Goal: Use online tool/utility

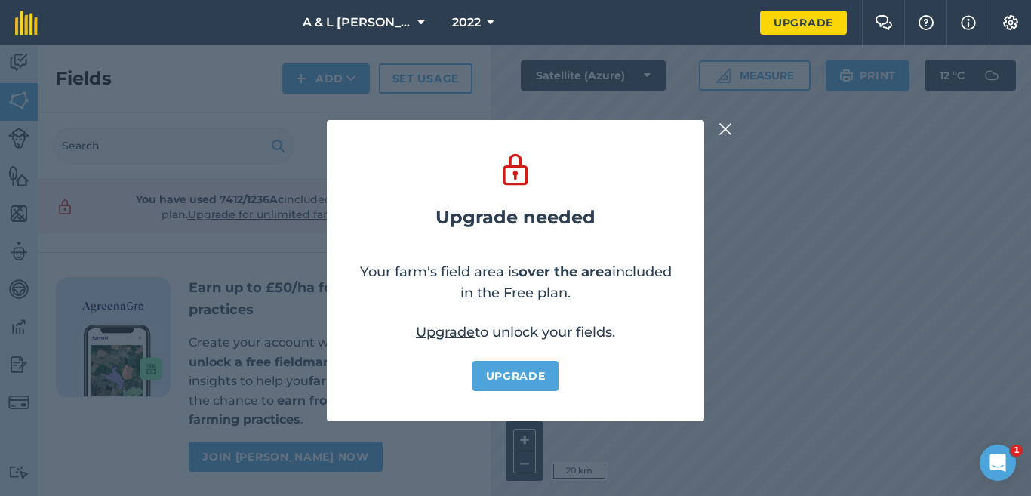
click at [726, 135] on img at bounding box center [725, 129] width 14 height 18
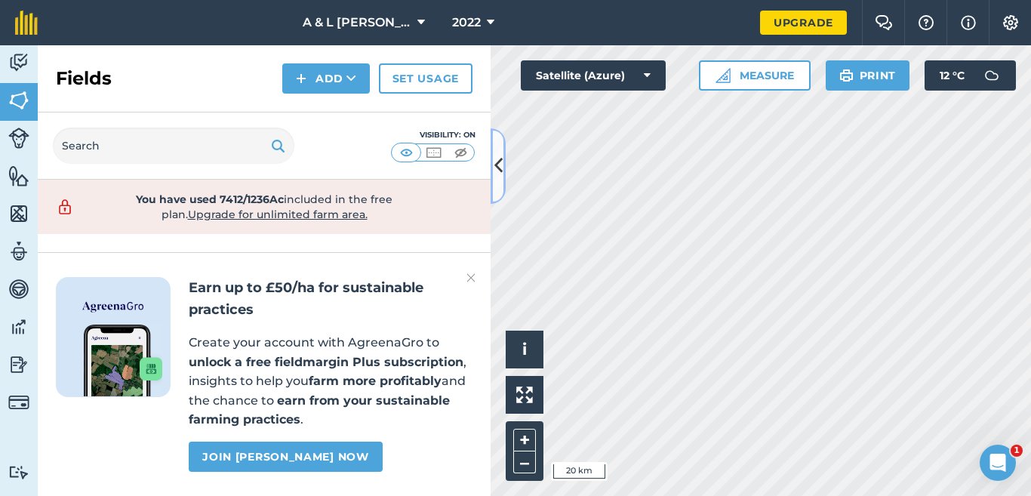
click at [500, 162] on icon at bounding box center [498, 165] width 8 height 26
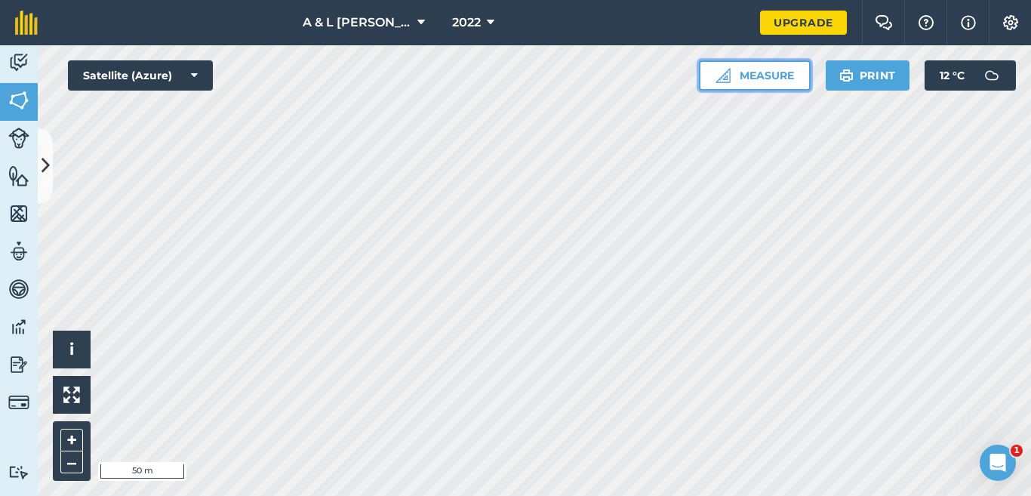
click at [780, 78] on button "Measure" at bounding box center [755, 75] width 112 height 30
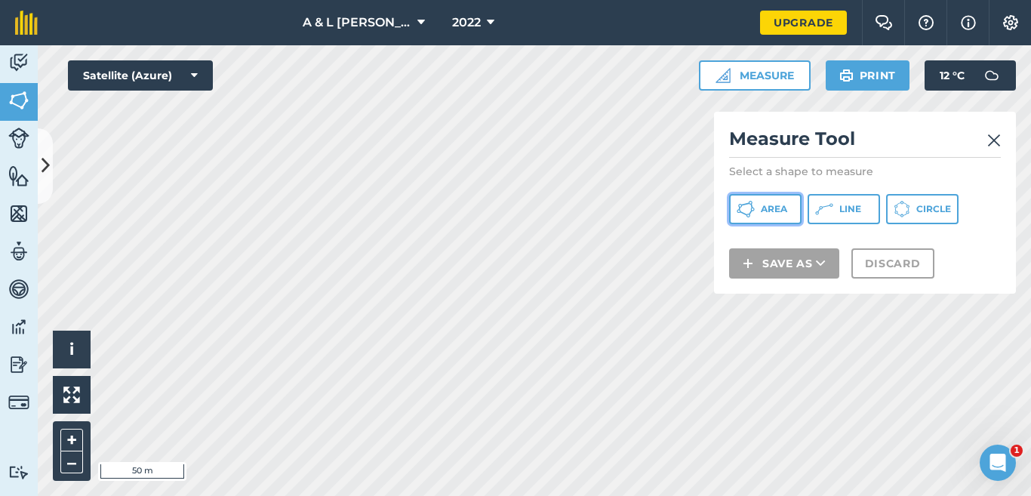
click at [766, 205] on span "Area" at bounding box center [774, 209] width 26 height 12
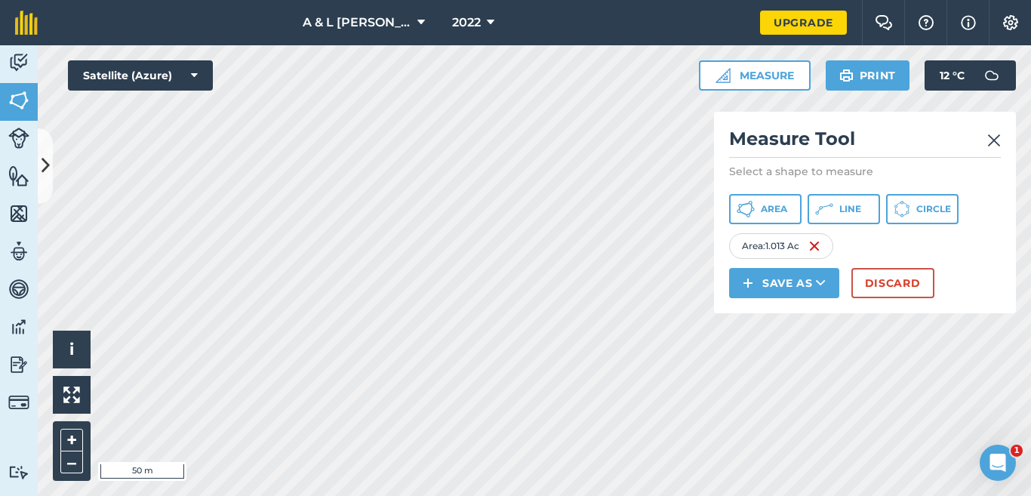
click at [992, 140] on img at bounding box center [994, 140] width 14 height 18
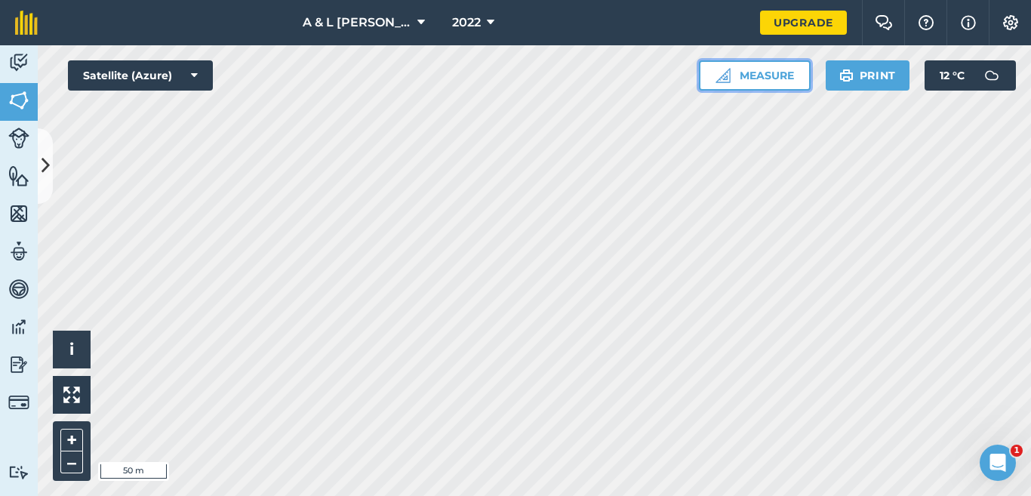
click at [754, 68] on button "Measure" at bounding box center [755, 75] width 112 height 30
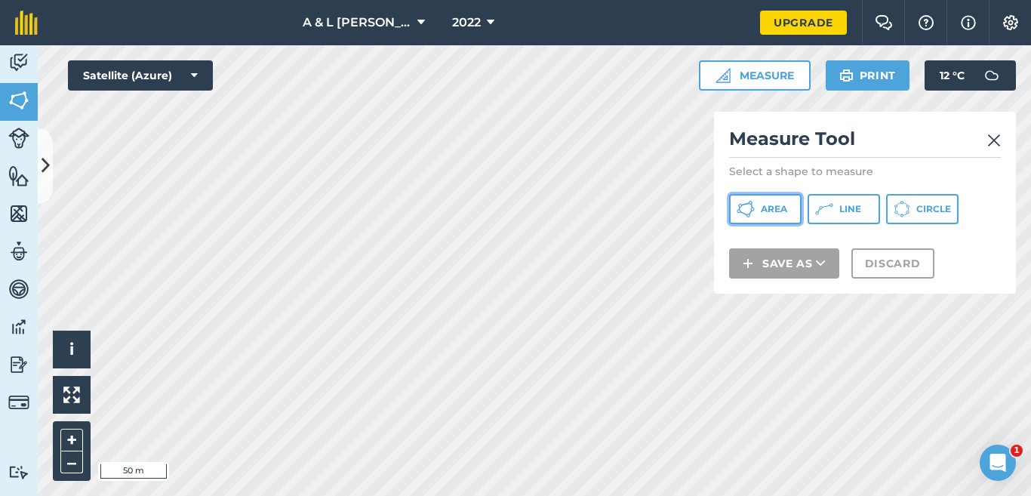
click at [798, 211] on button "Area" at bounding box center [765, 209] width 72 height 30
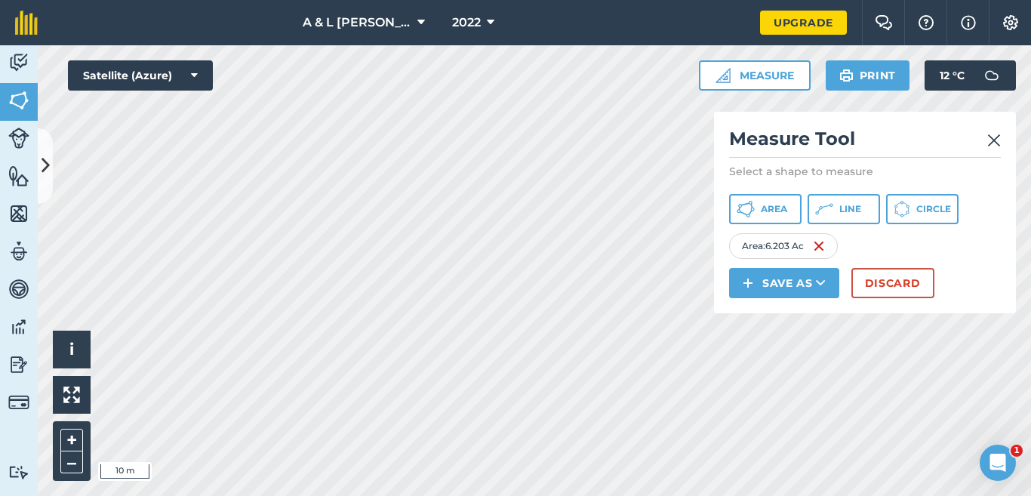
click at [1000, 137] on img at bounding box center [994, 140] width 14 height 18
